Goal: Task Accomplishment & Management: Manage account settings

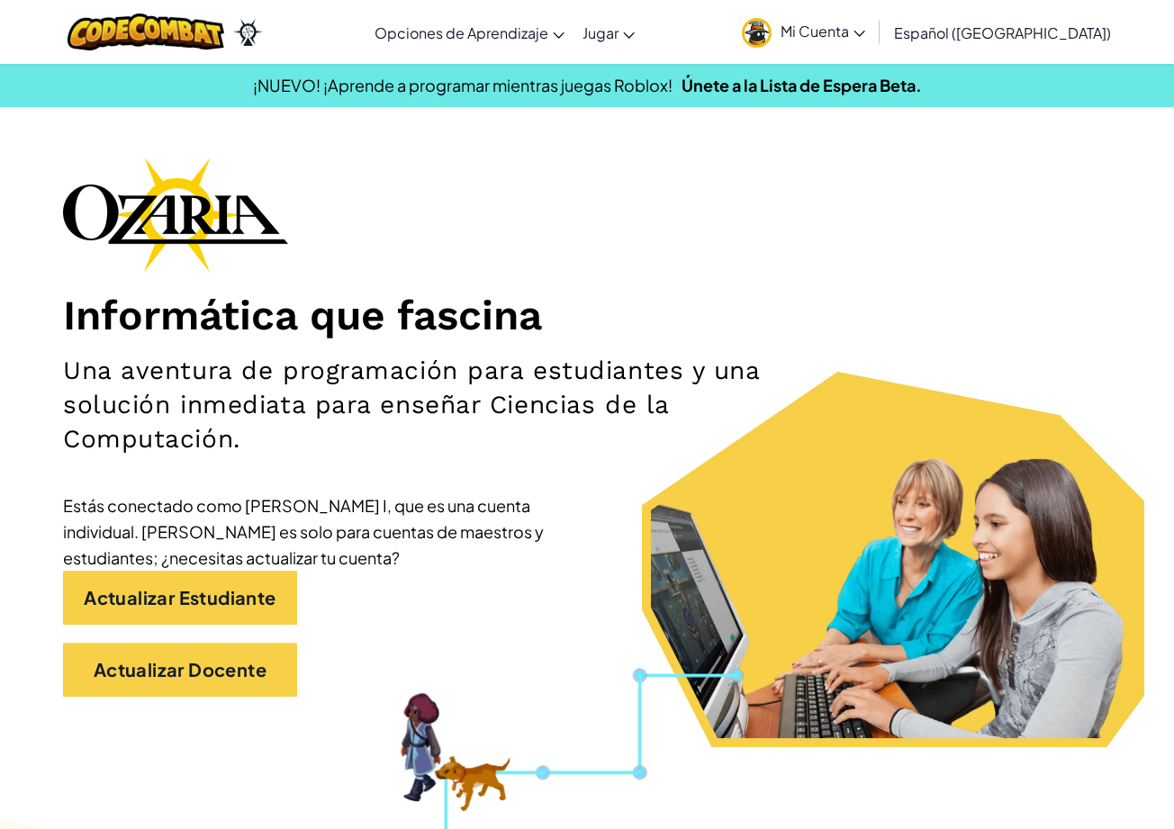
click at [865, 33] on span "Mi Cuenta" at bounding box center [822, 31] width 85 height 19
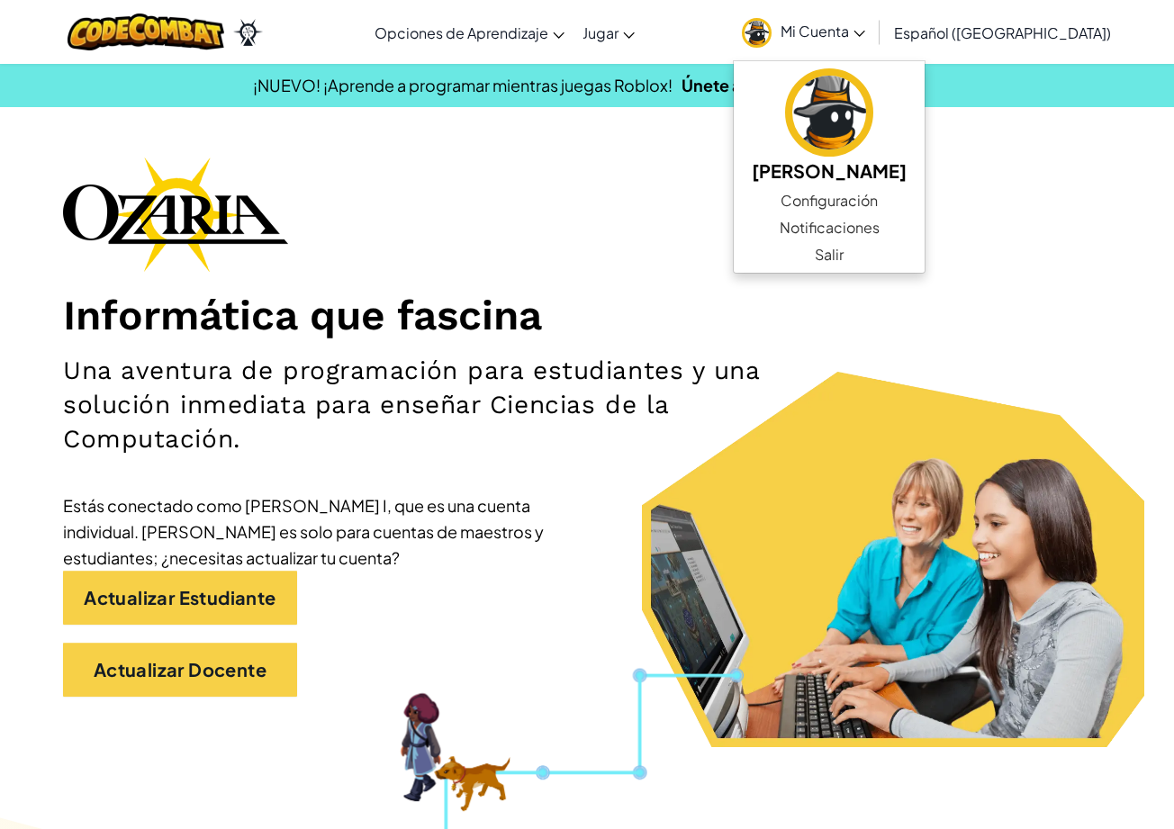
click at [705, 181] on div "Informática que fascina Una aventura de programación para estudiantes y una sol…" at bounding box center [587, 436] width 1048 height 558
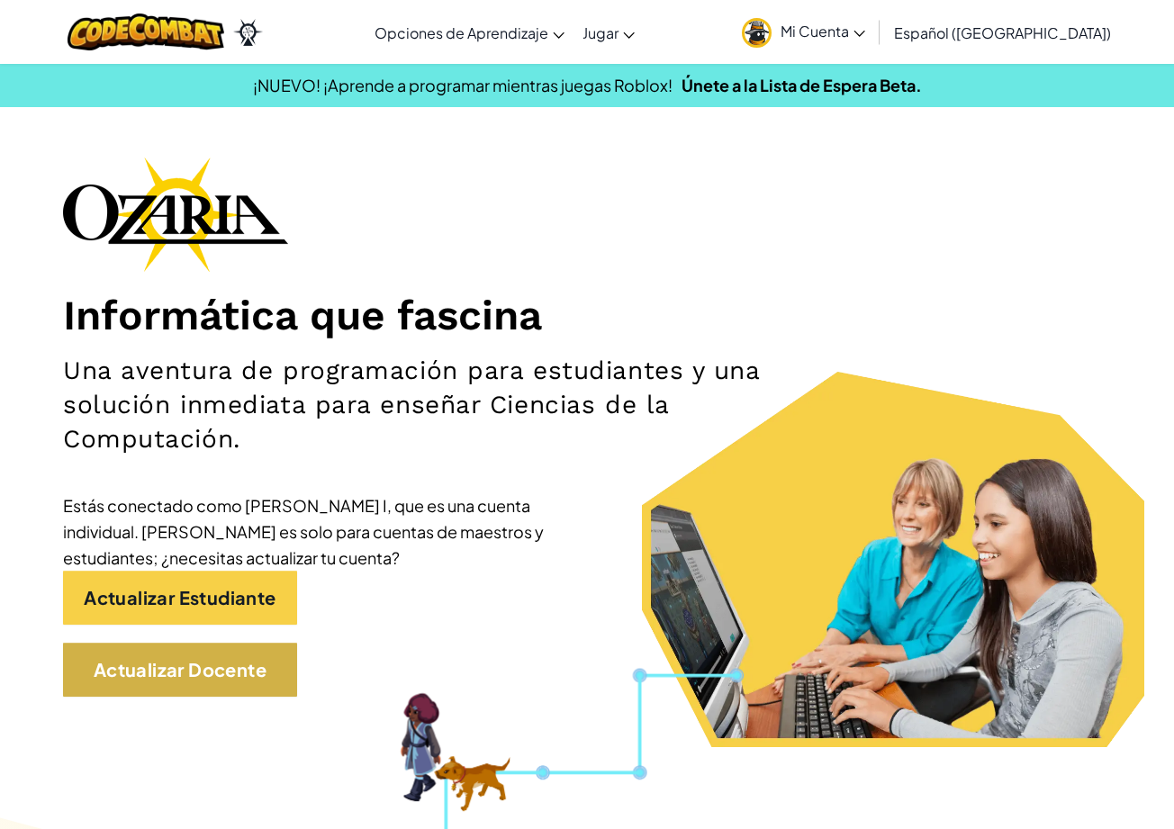
click at [167, 674] on link "Actualizar Docente" at bounding box center [180, 670] width 234 height 54
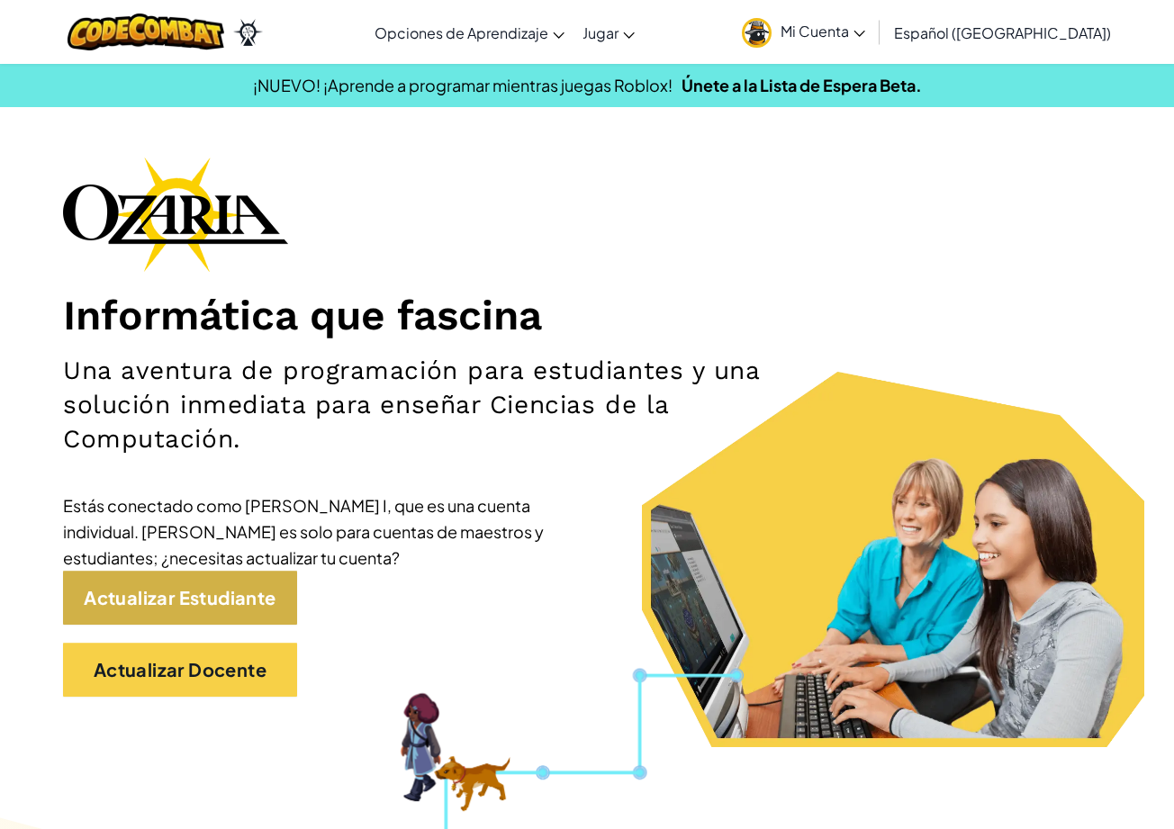
click at [236, 601] on link "Actualizar Estudiante" at bounding box center [180, 598] width 234 height 54
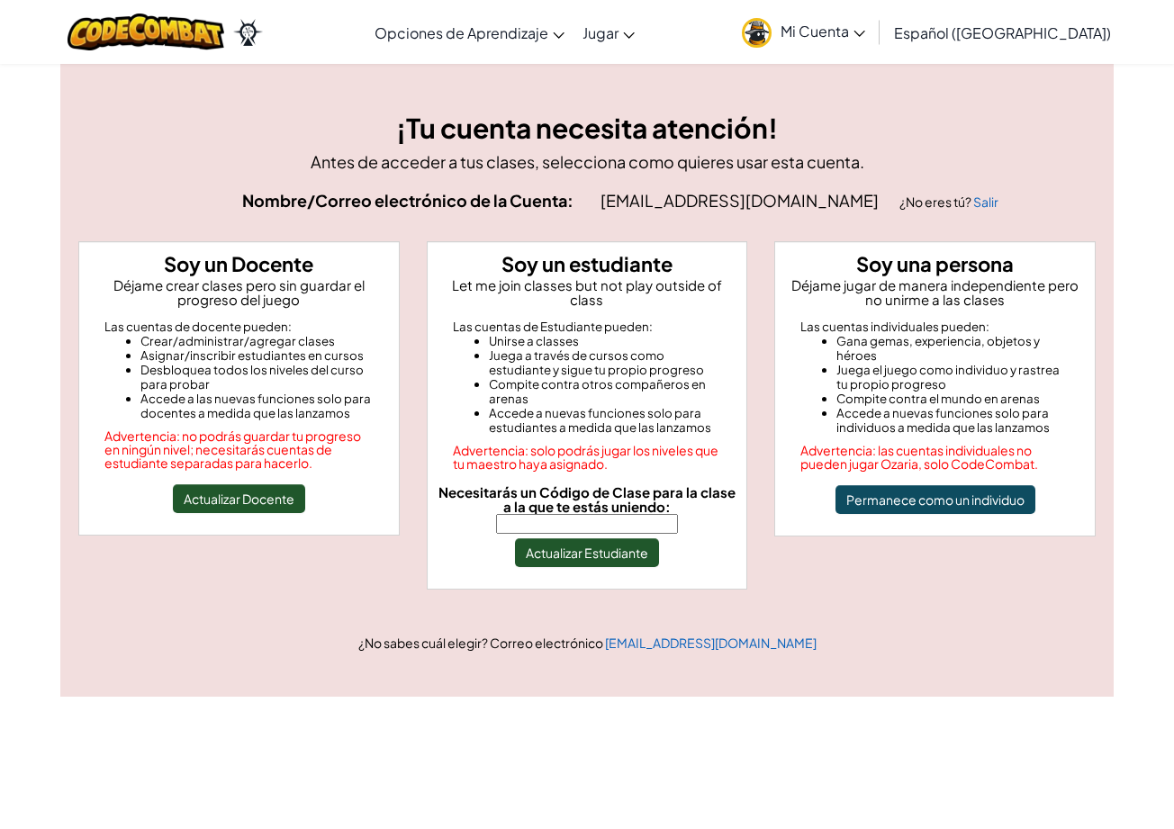
click at [568, 538] on button "Actualizar Estudiante" at bounding box center [587, 552] width 144 height 29
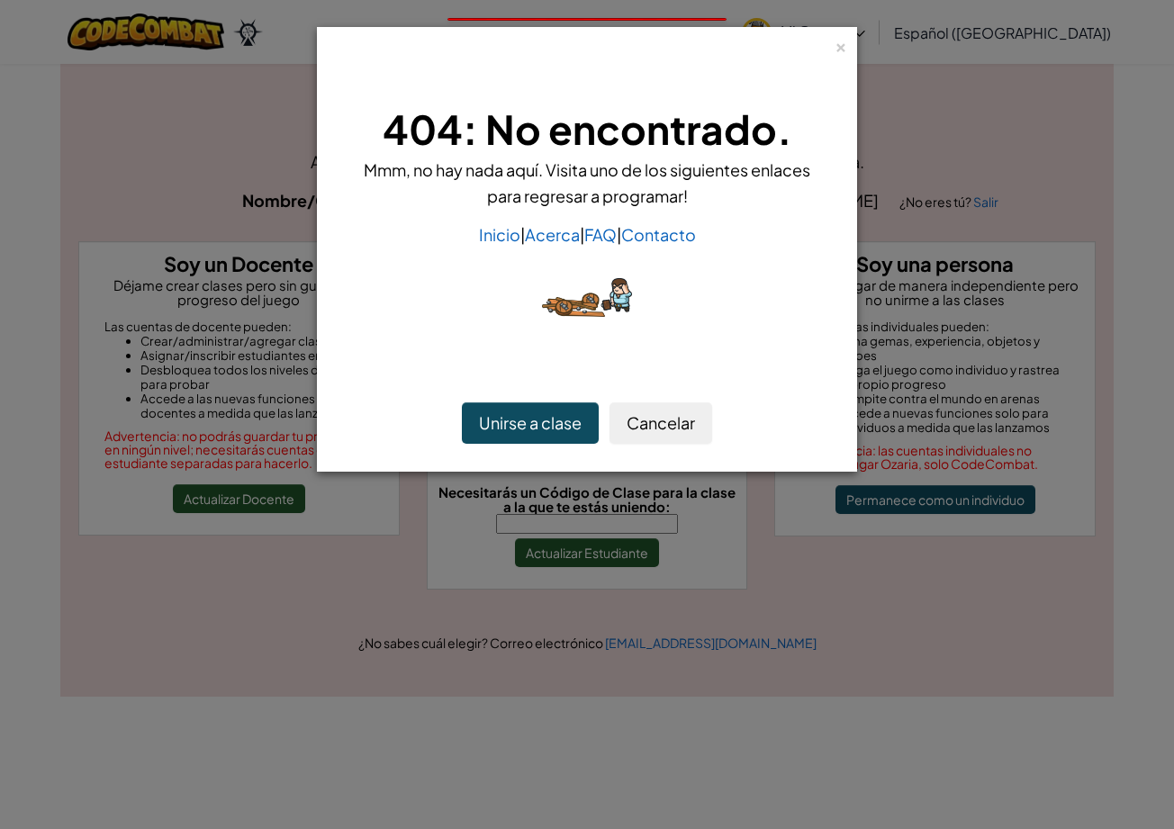
click at [554, 421] on button "Unirse a clase" at bounding box center [530, 422] width 137 height 41
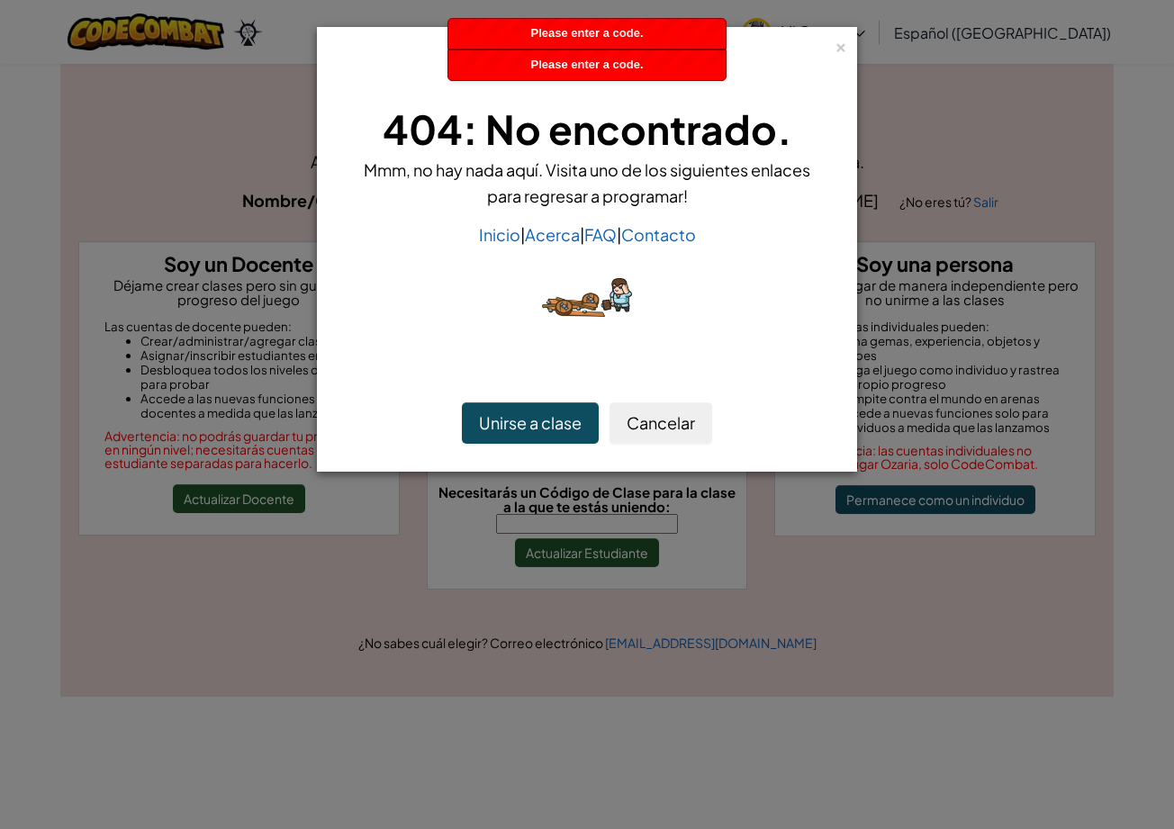
click at [571, 278] on img at bounding box center [587, 297] width 90 height 39
click at [571, 305] on img at bounding box center [587, 297] width 90 height 39
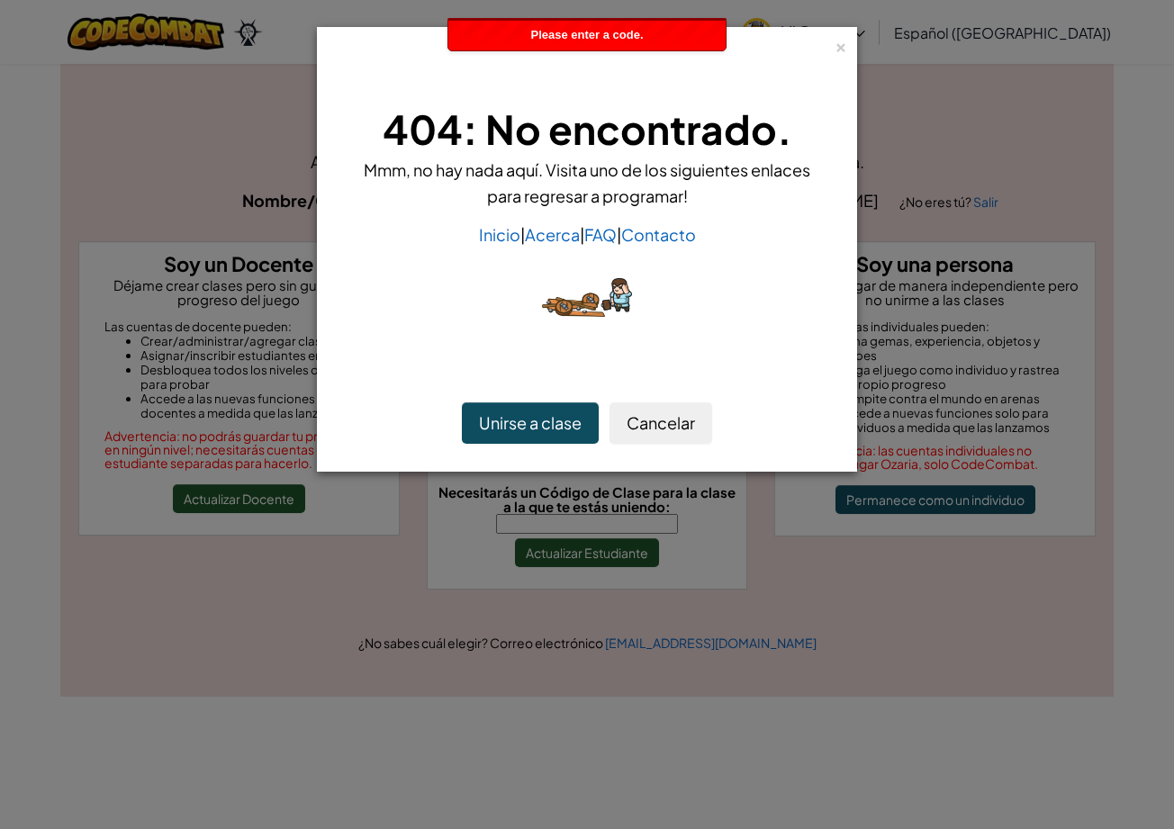
click at [564, 409] on button "Unirse a clase" at bounding box center [530, 422] width 137 height 41
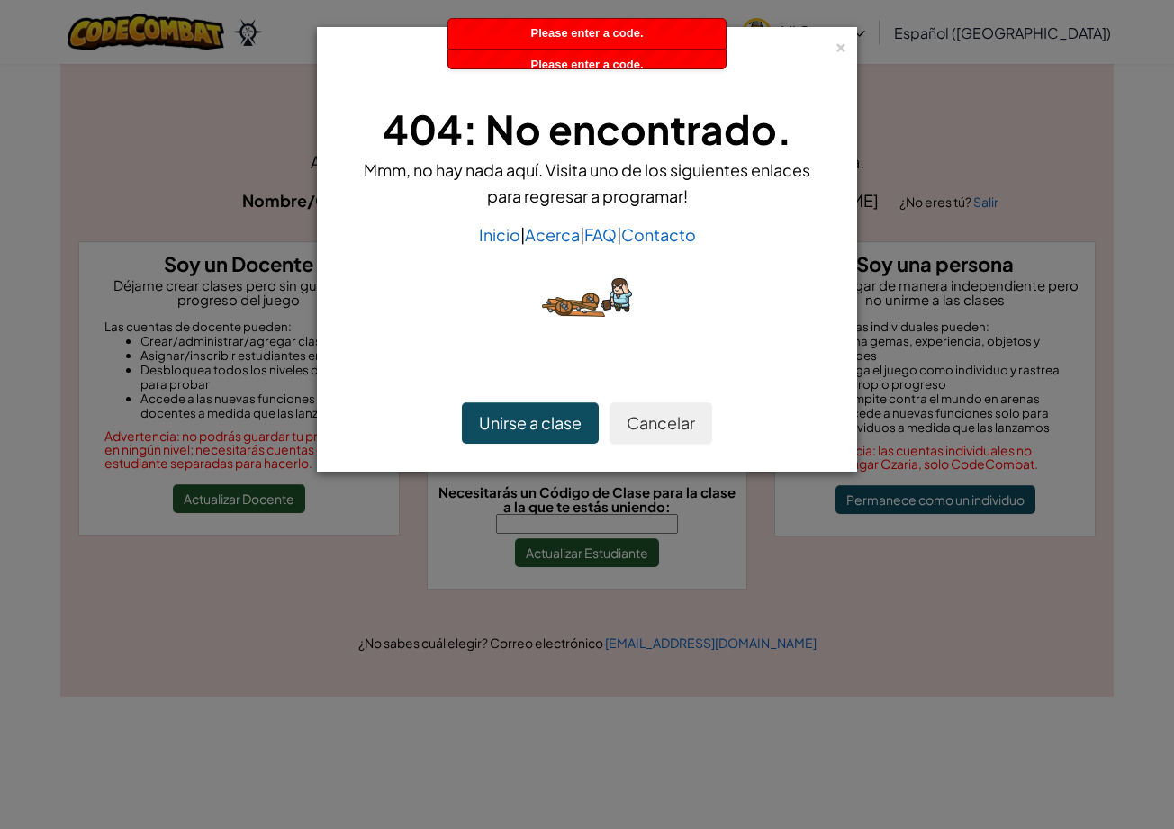
click at [652, 433] on button "Cancelar" at bounding box center [660, 422] width 103 height 41
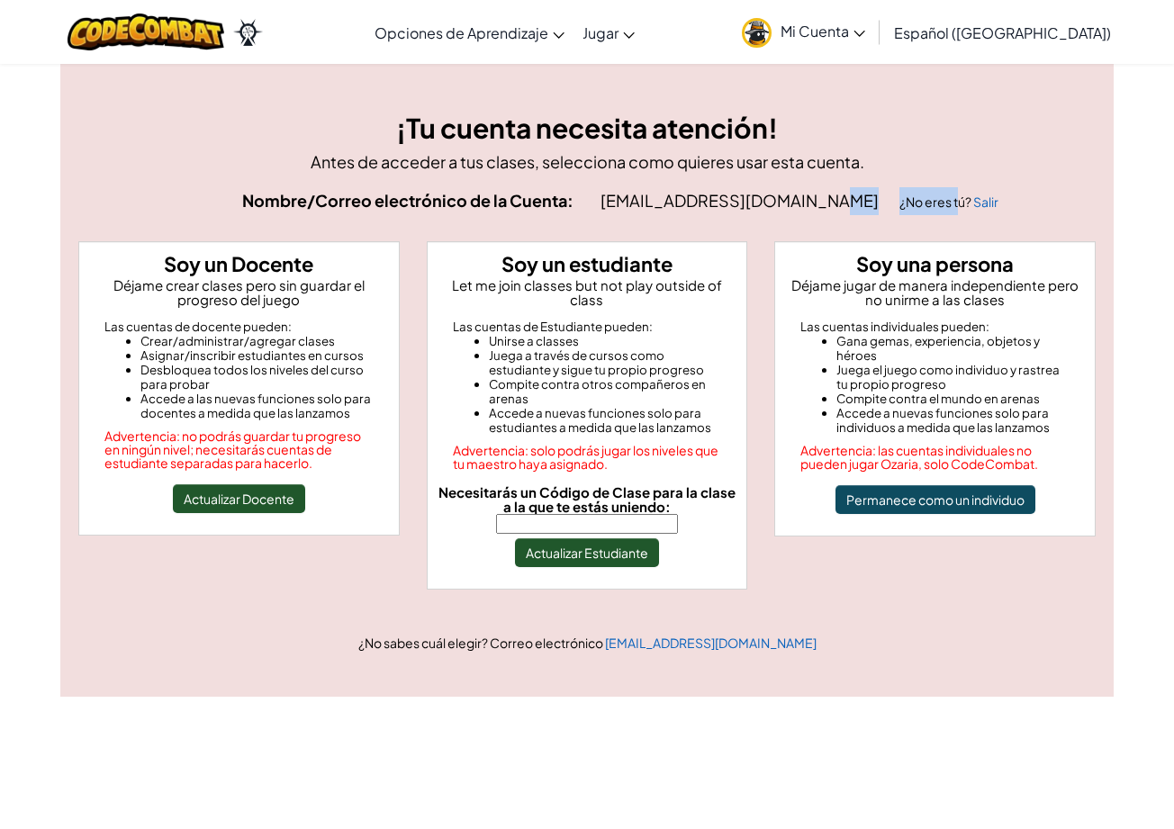
drag, startPoint x: 823, startPoint y: 205, endPoint x: 903, endPoint y: 198, distance: 80.4
click at [903, 198] on div "[EMAIL_ADDRESS][DOMAIN_NAME] ¿No eres tú? Salir" at bounding box center [847, 201] width 495 height 28
click at [913, 212] on div "[EMAIL_ADDRESS][DOMAIN_NAME] ¿No eres tú? Salir" at bounding box center [847, 201] width 495 height 28
click at [865, 32] on span "Mi Cuenta" at bounding box center [822, 31] width 85 height 19
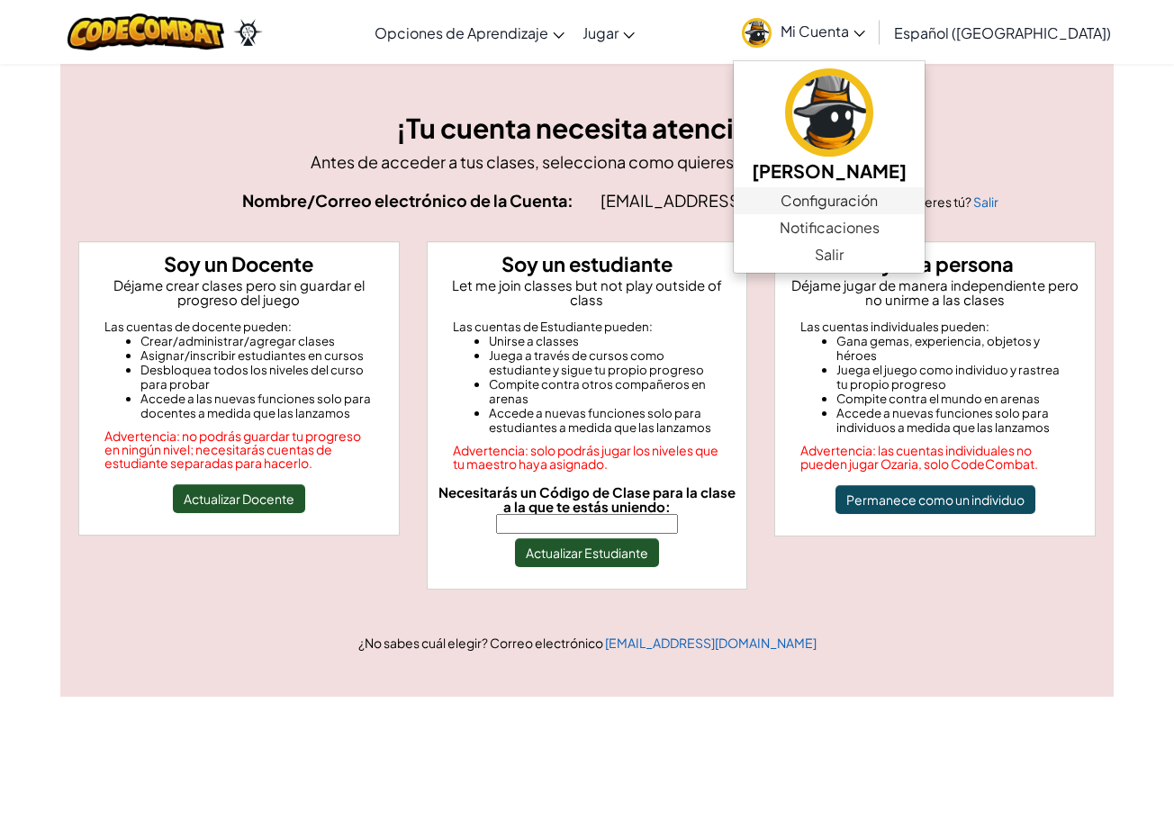
click at [924, 203] on link "Configuración" at bounding box center [829, 200] width 191 height 27
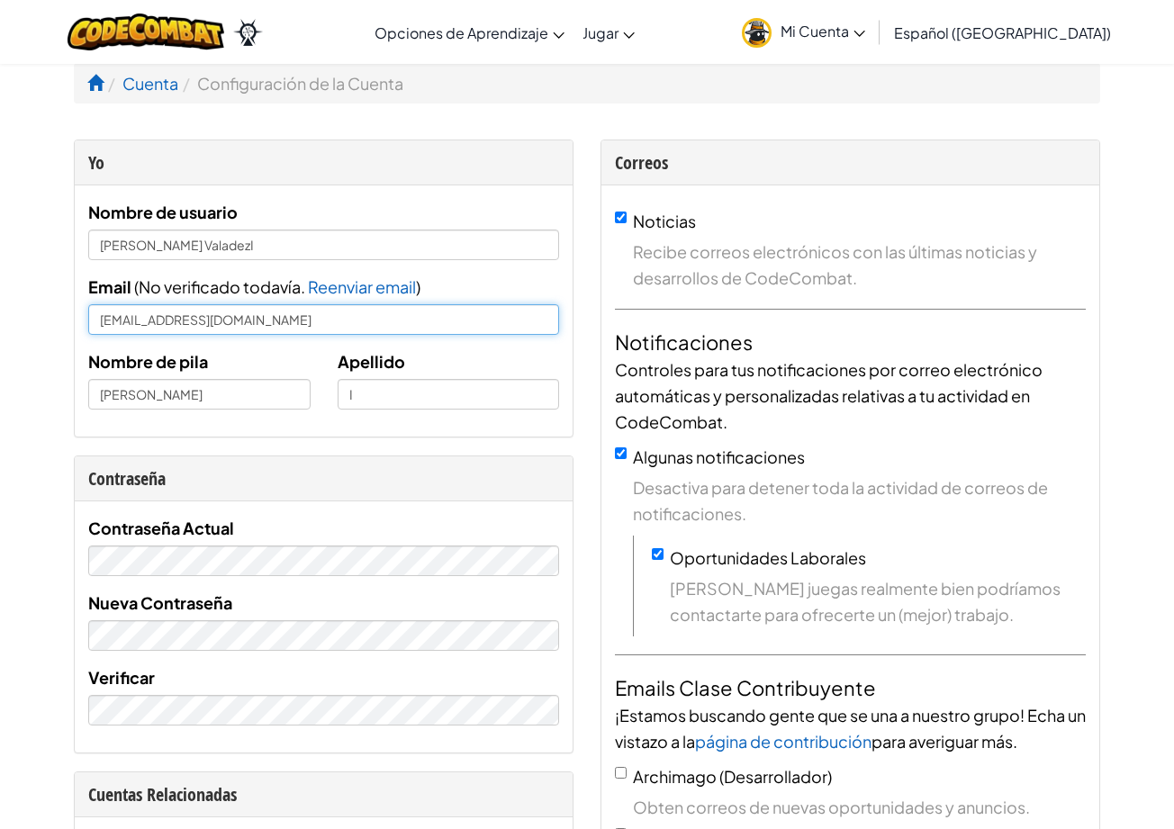
drag, startPoint x: 284, startPoint y: 327, endPoint x: 425, endPoint y: 320, distance: 141.5
click at [425, 320] on input "[EMAIL_ADDRESS][DOMAIN_NAME]" at bounding box center [323, 319] width 471 height 31
click at [435, 354] on div "Apellido I" at bounding box center [448, 378] width 249 height 61
drag, startPoint x: 296, startPoint y: 333, endPoint x: 248, endPoint y: 333, distance: 48.6
click at [248, 333] on input "[EMAIL_ADDRESS][DOMAIN_NAME]" at bounding box center [323, 319] width 471 height 31
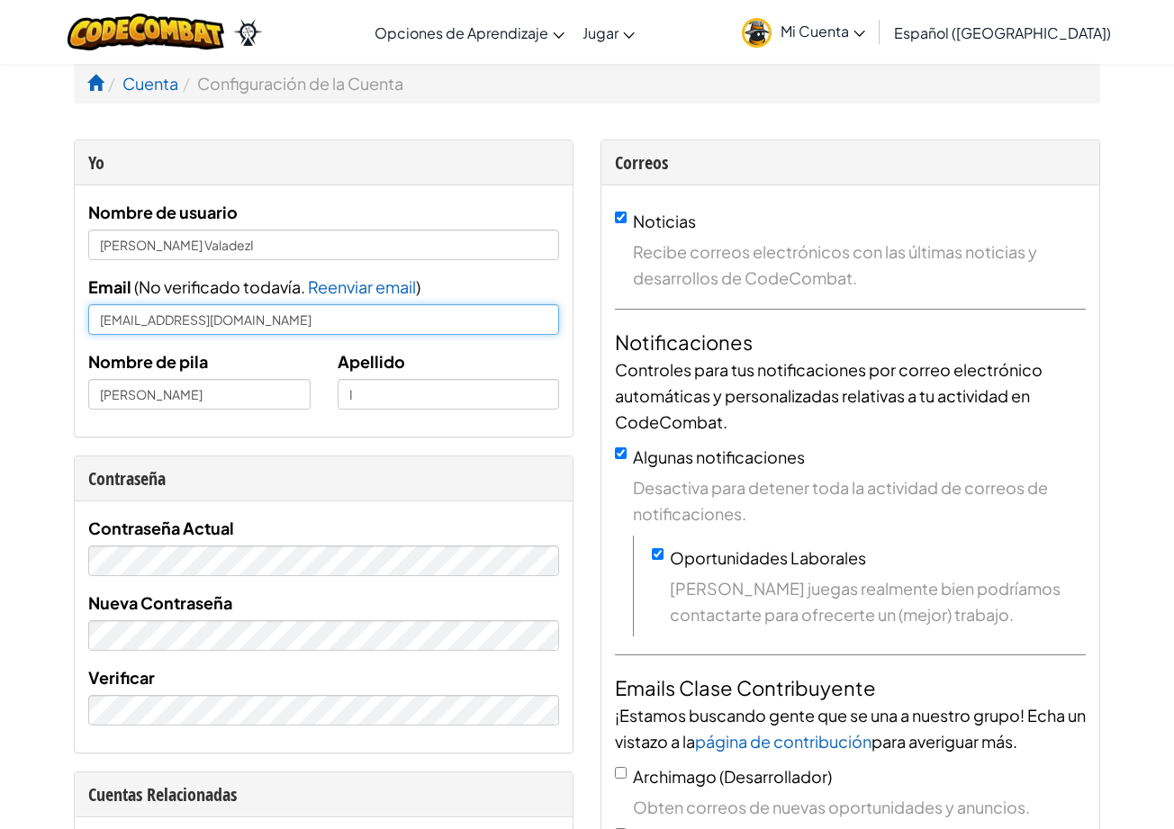
drag, startPoint x: 282, startPoint y: 327, endPoint x: 246, endPoint y: 326, distance: 36.0
click at [246, 326] on input "[EMAIL_ADDRESS][DOMAIN_NAME]" at bounding box center [323, 319] width 471 height 31
click at [322, 372] on div "Nombre de pila [PERSON_NAME]" at bounding box center [199, 378] width 249 height 61
click at [620, 209] on div "Noticias Recibe correos electrónicos con las últimas noticias y desarrollos de …" at bounding box center [850, 249] width 471 height 83
click at [482, 298] on div "Email ( No verificado todavía. Reenviar email ¡Email enviado! Revisa tu casilla…" at bounding box center [323, 304] width 471 height 61
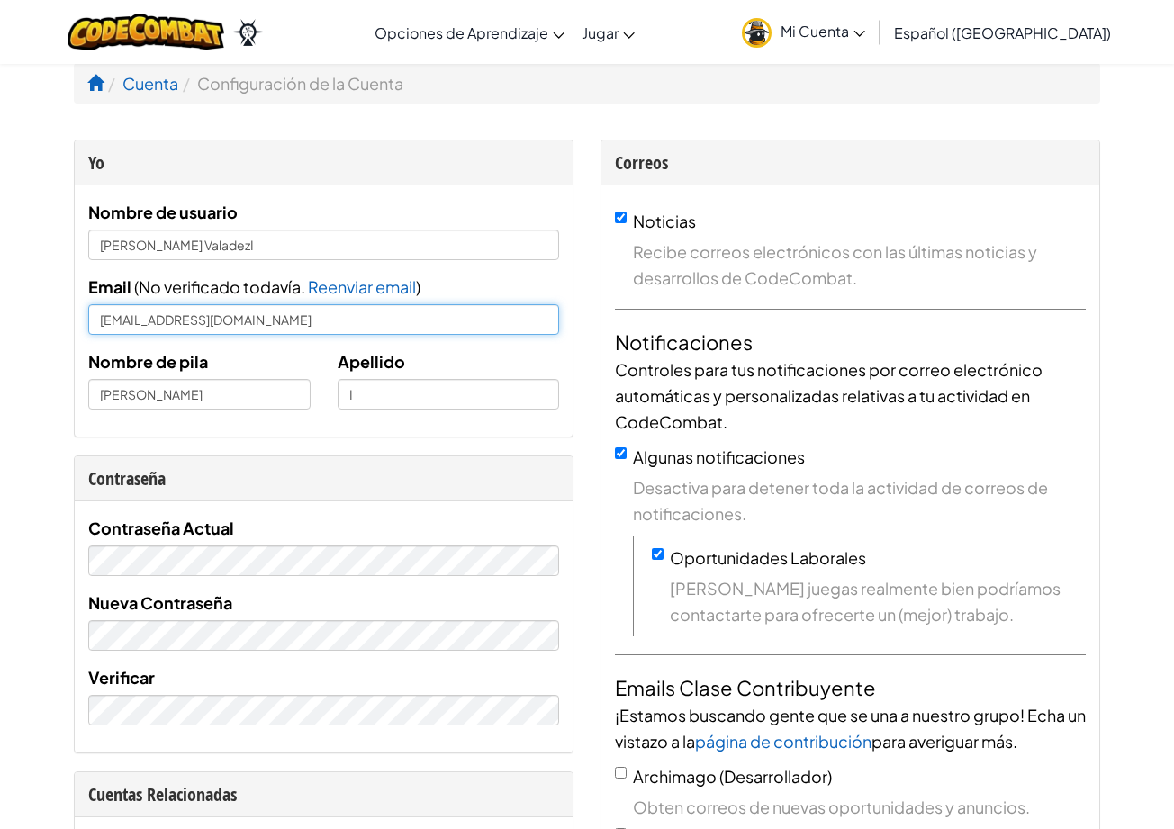
click at [340, 318] on input "[EMAIL_ADDRESS][DOMAIN_NAME]" at bounding box center [323, 319] width 471 height 31
drag, startPoint x: 323, startPoint y: 317, endPoint x: 247, endPoint y: 319, distance: 76.5
click at [247, 319] on input "[EMAIL_ADDRESS][DOMAIN_NAME]" at bounding box center [323, 319] width 471 height 31
type input "[EMAIL_ADDRESS][DOMAIN_NAME]"
click at [290, 364] on div "Nombre de pila [PERSON_NAME]" at bounding box center [199, 378] width 249 height 61
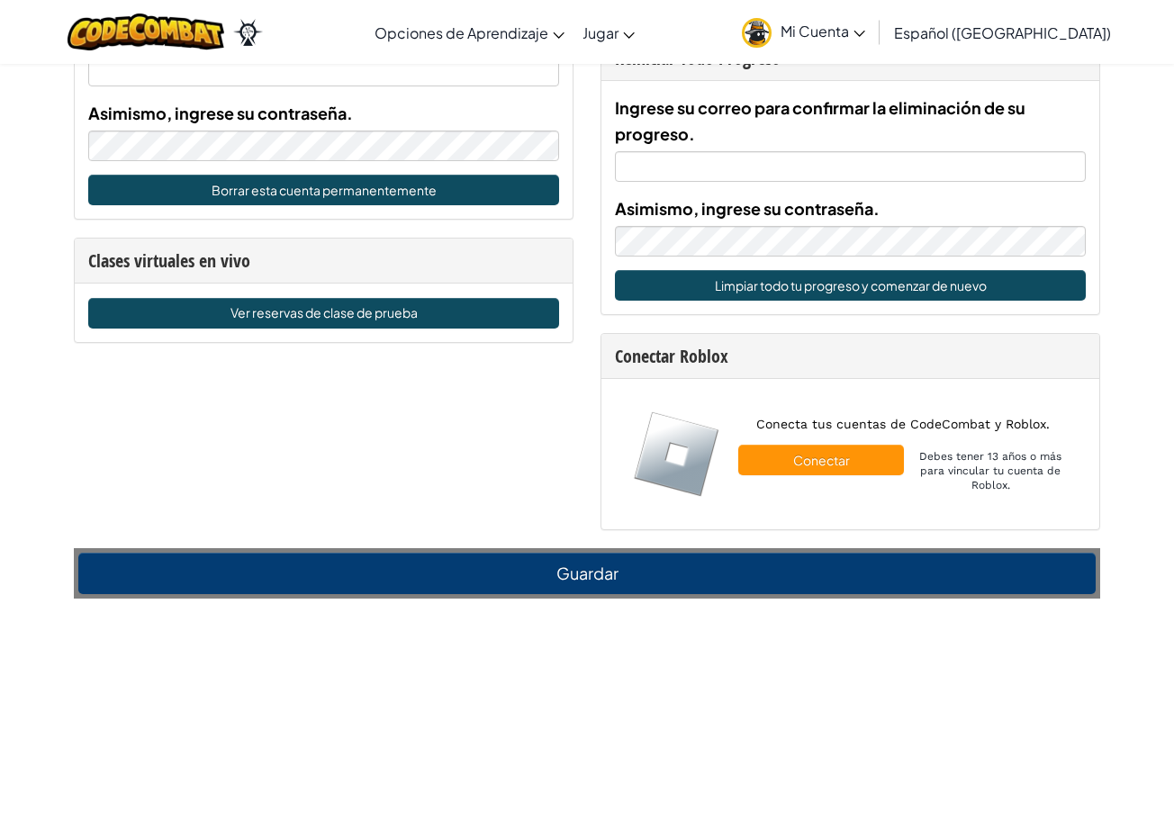
scroll to position [1118, 0]
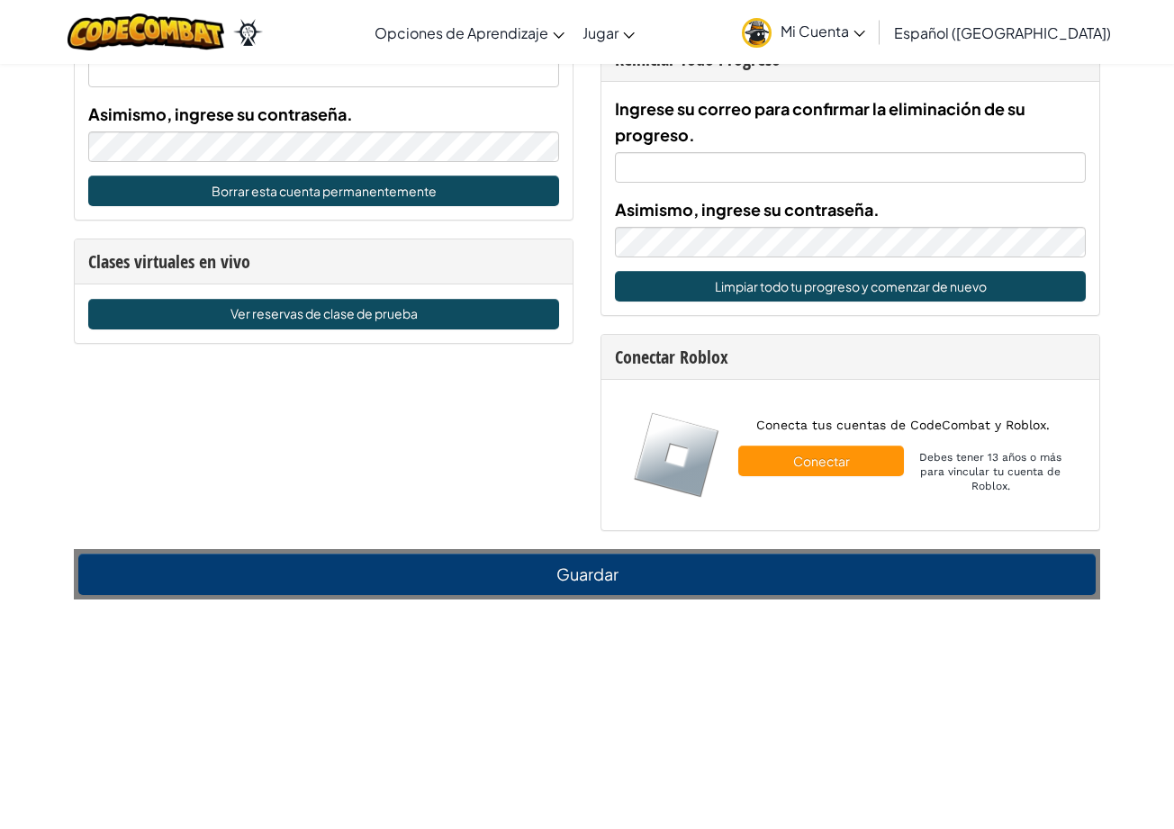
click at [577, 574] on button "Guardar" at bounding box center [586, 574] width 1017 height 41
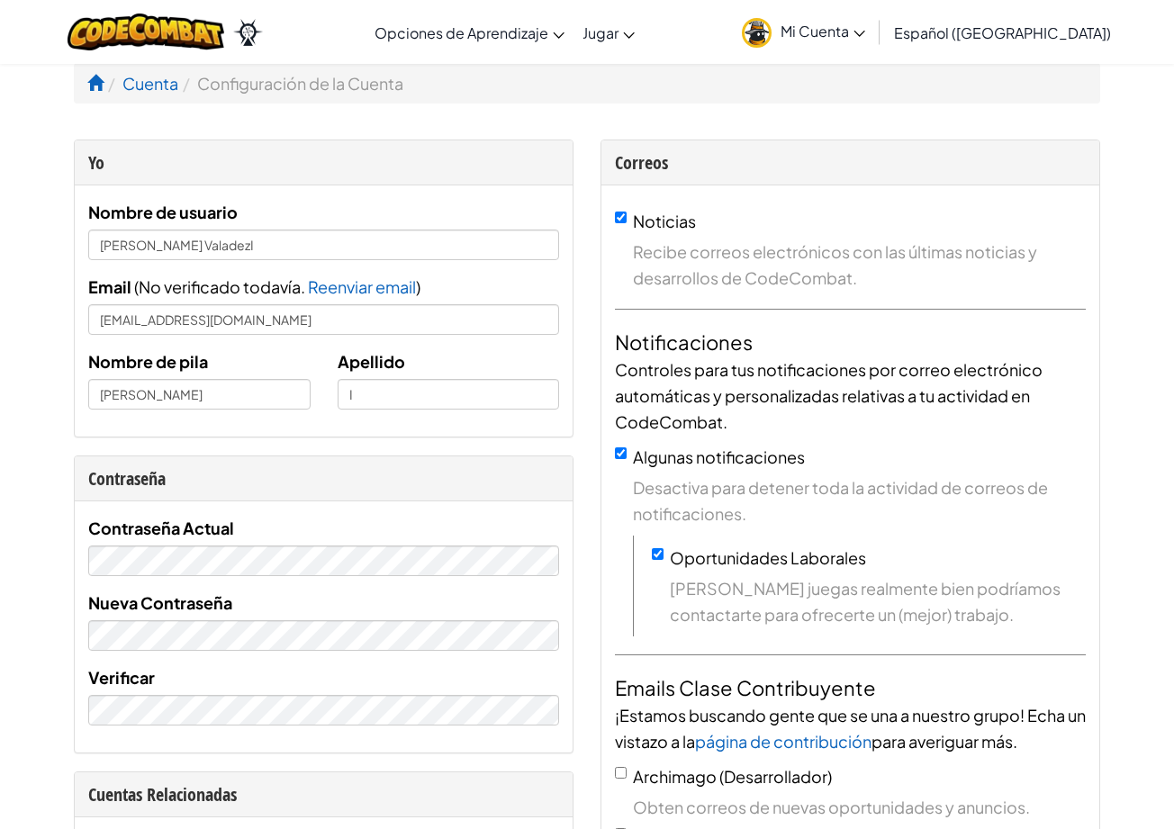
scroll to position [0, 0]
click at [332, 289] on span "Reenviar email" at bounding box center [362, 286] width 108 height 21
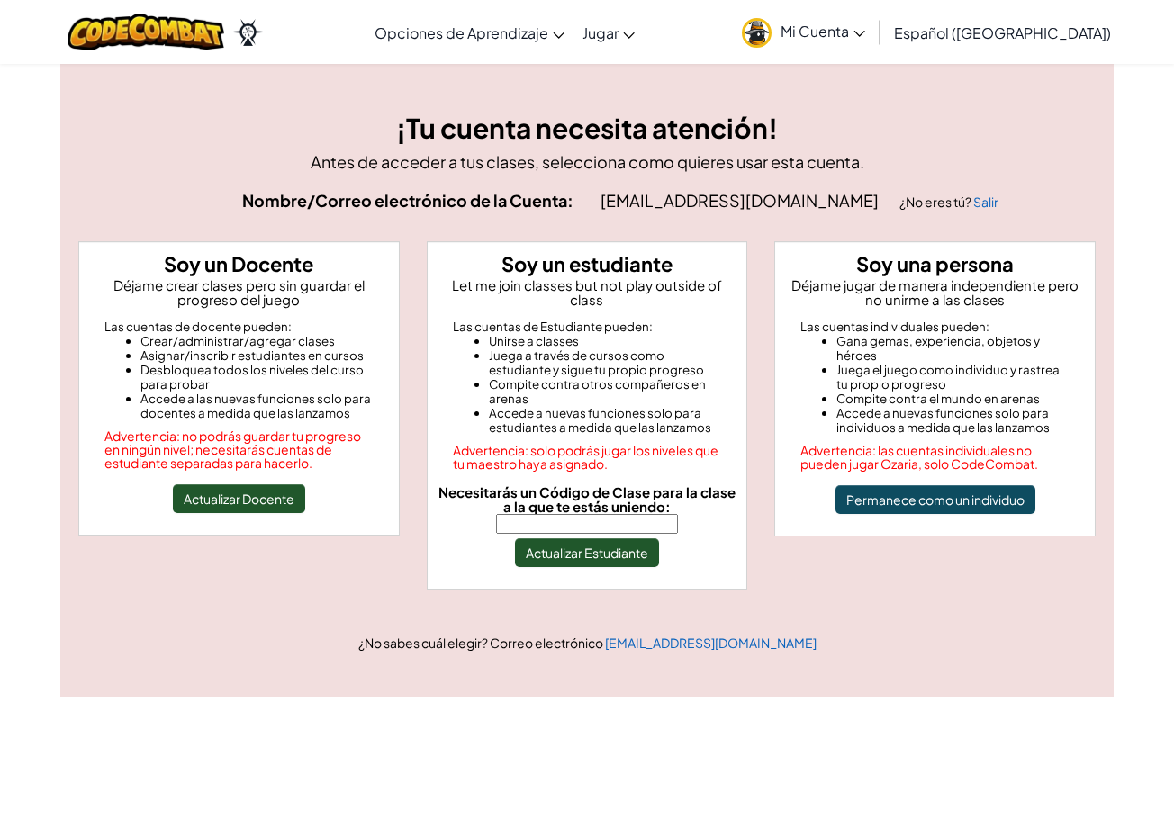
click at [862, 37] on span "Mi Cuenta" at bounding box center [822, 31] width 85 height 19
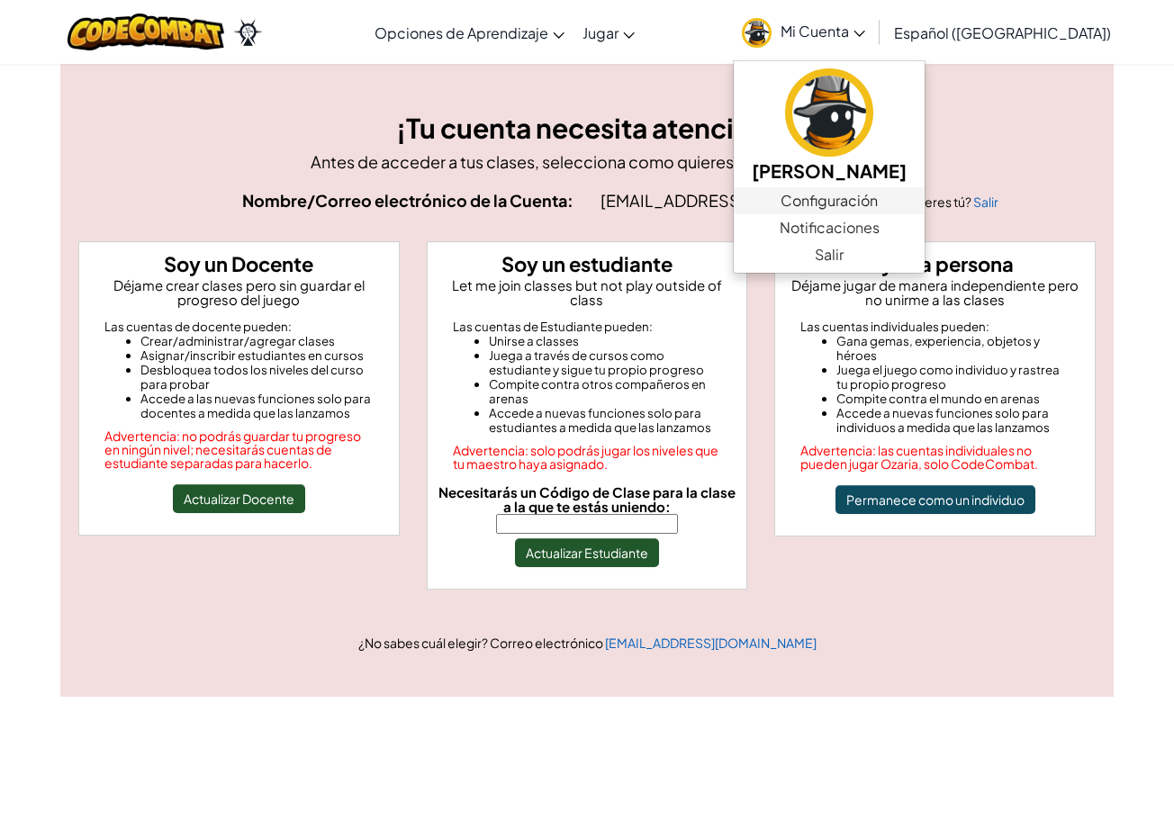
click at [887, 199] on link "Configuración" at bounding box center [829, 200] width 191 height 27
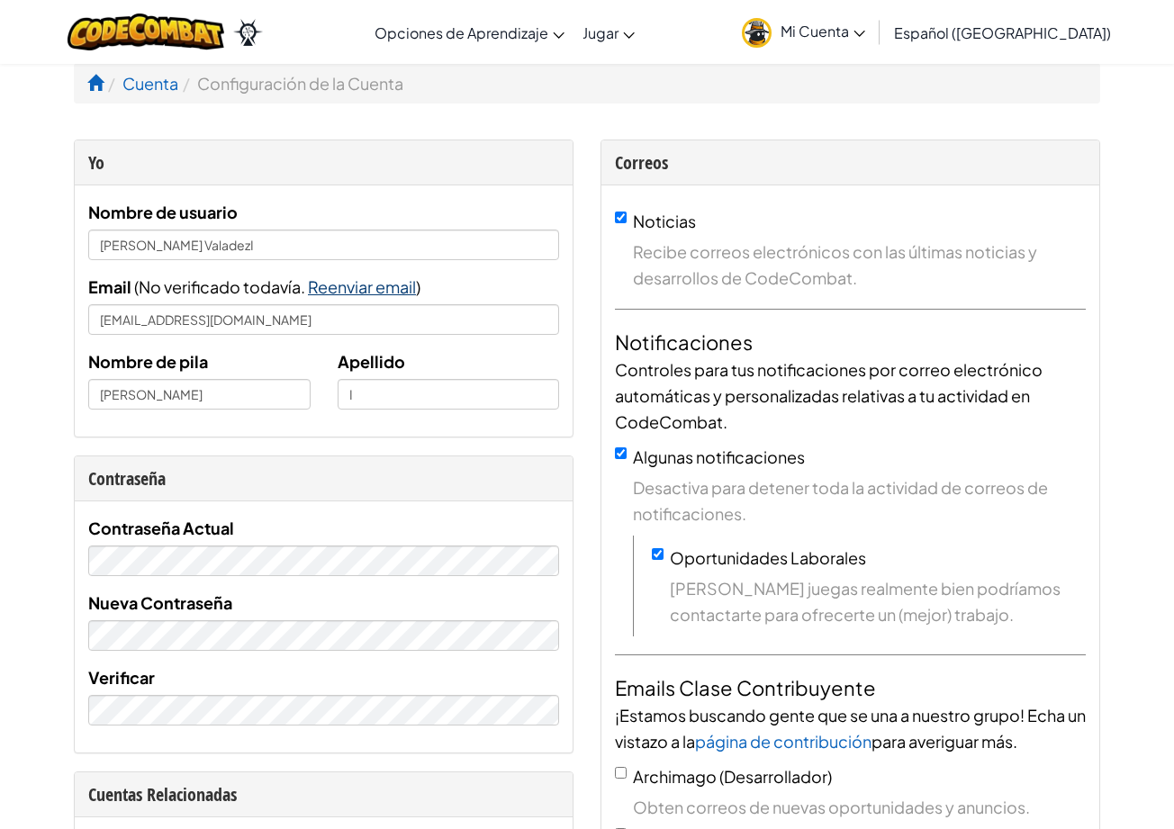
click at [346, 286] on span "Reenviar email" at bounding box center [362, 286] width 108 height 21
